Goal: Check status: Check status

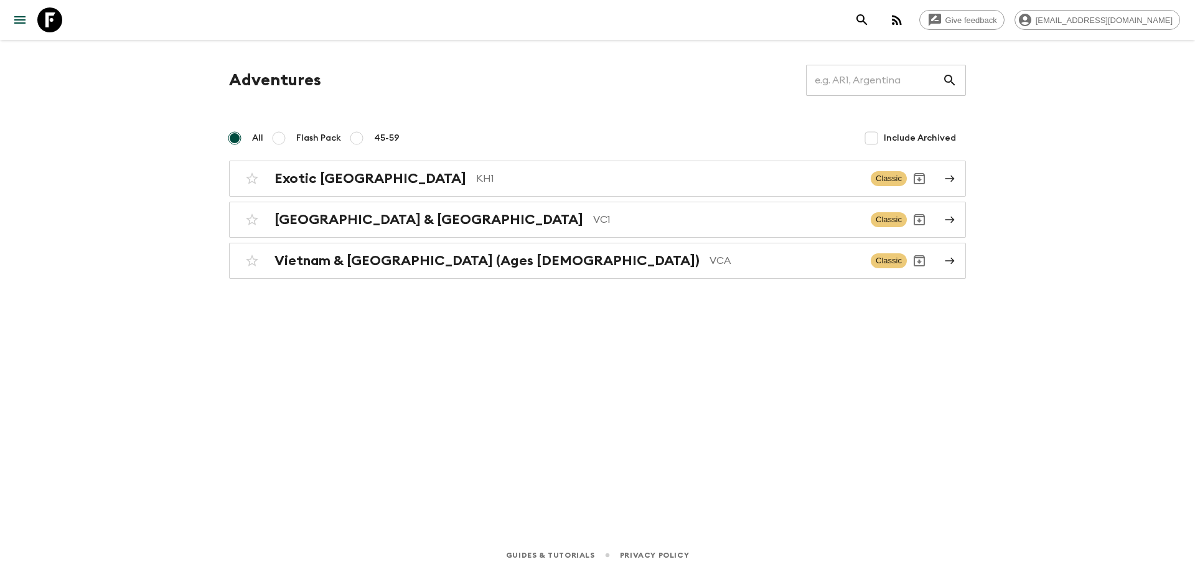
click at [361, 331] on div "Adventures ​ All Flash Pack 45-59 Include Archived Exotic [GEOGRAPHIC_DATA] KH1…" at bounding box center [597, 272] width 797 height 464
click at [593, 222] on p "VC1" at bounding box center [727, 219] width 268 height 15
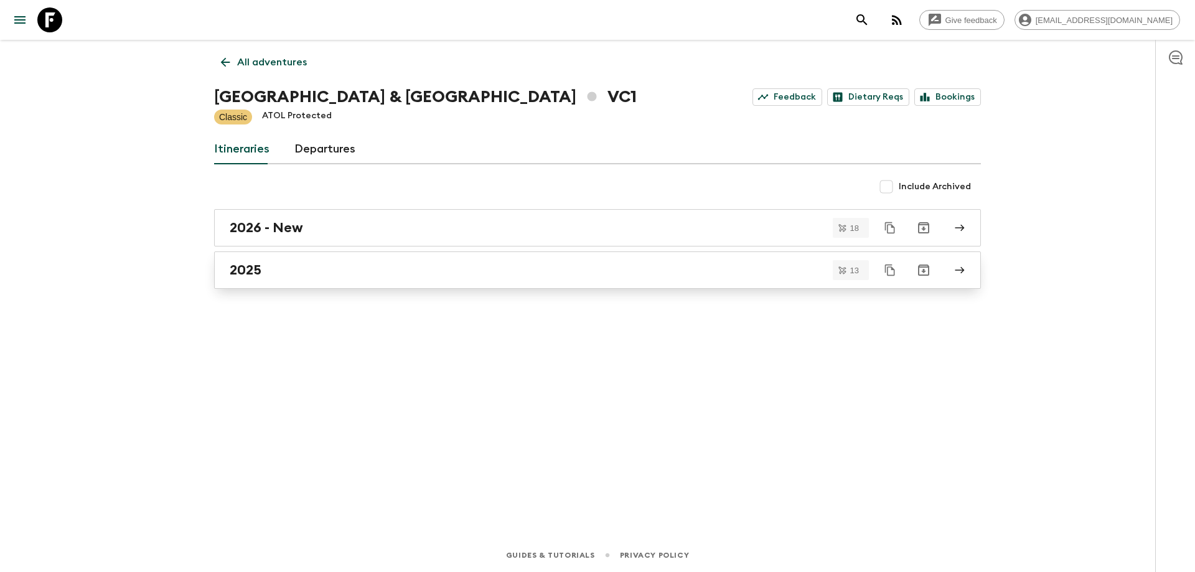
click at [380, 264] on div "2025" at bounding box center [586, 270] width 712 height 16
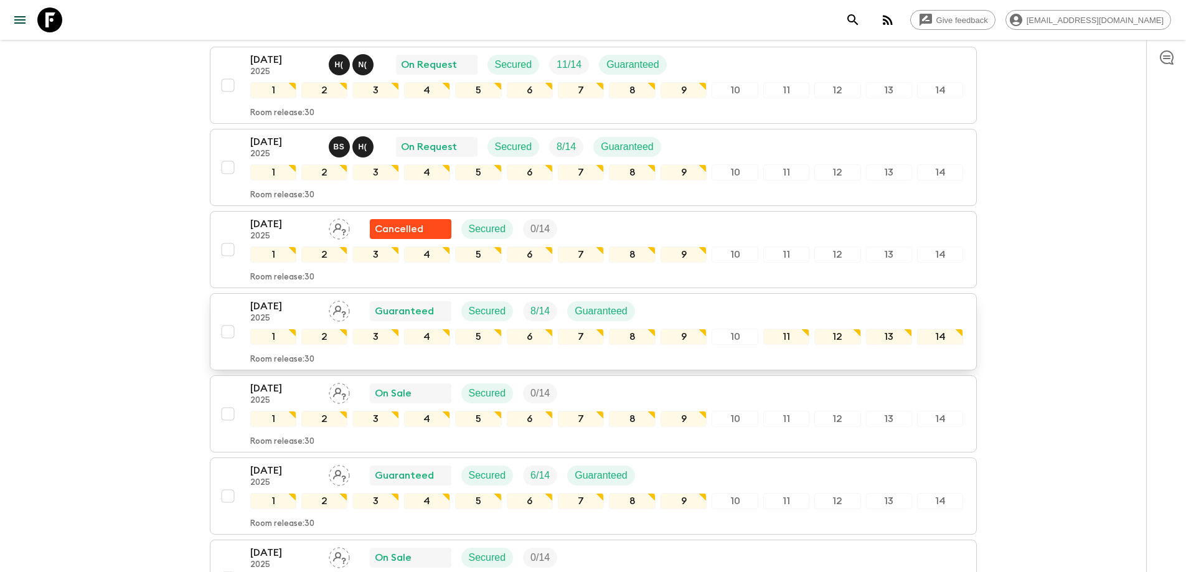
scroll to position [125, 0]
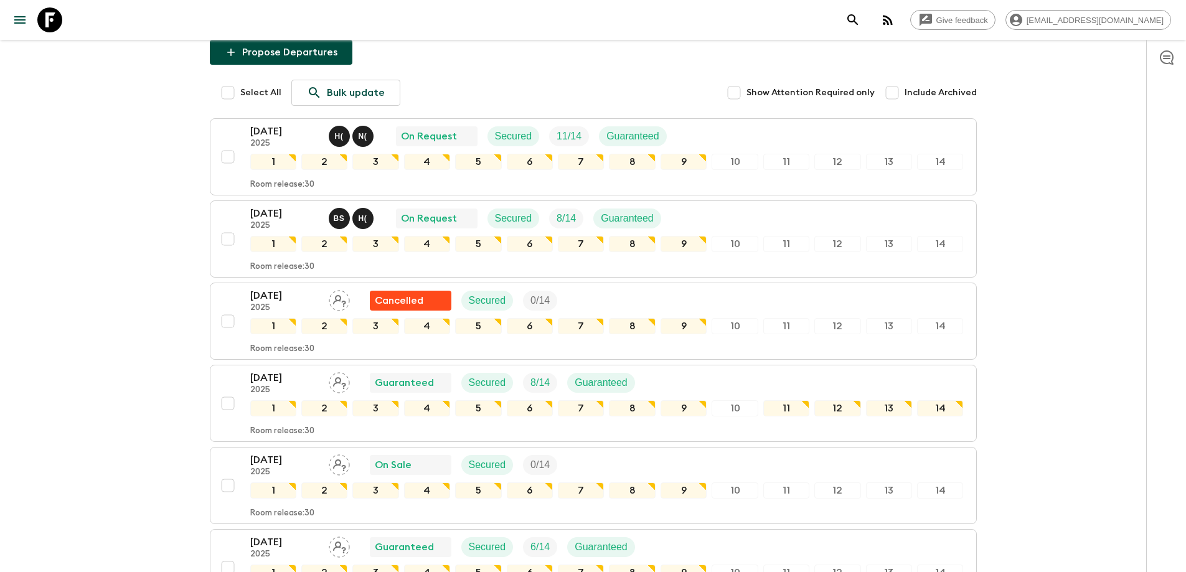
click at [277, 215] on p "[DATE]" at bounding box center [284, 213] width 68 height 15
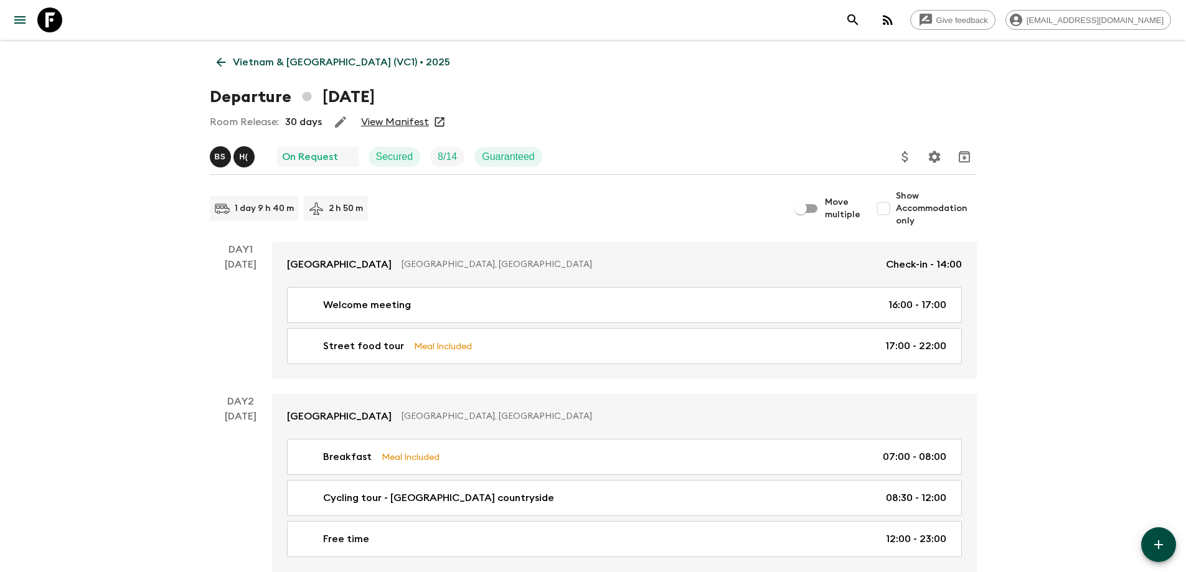
click at [388, 123] on link "View Manifest" at bounding box center [395, 122] width 68 height 12
